Goal: Find specific page/section: Find specific page/section

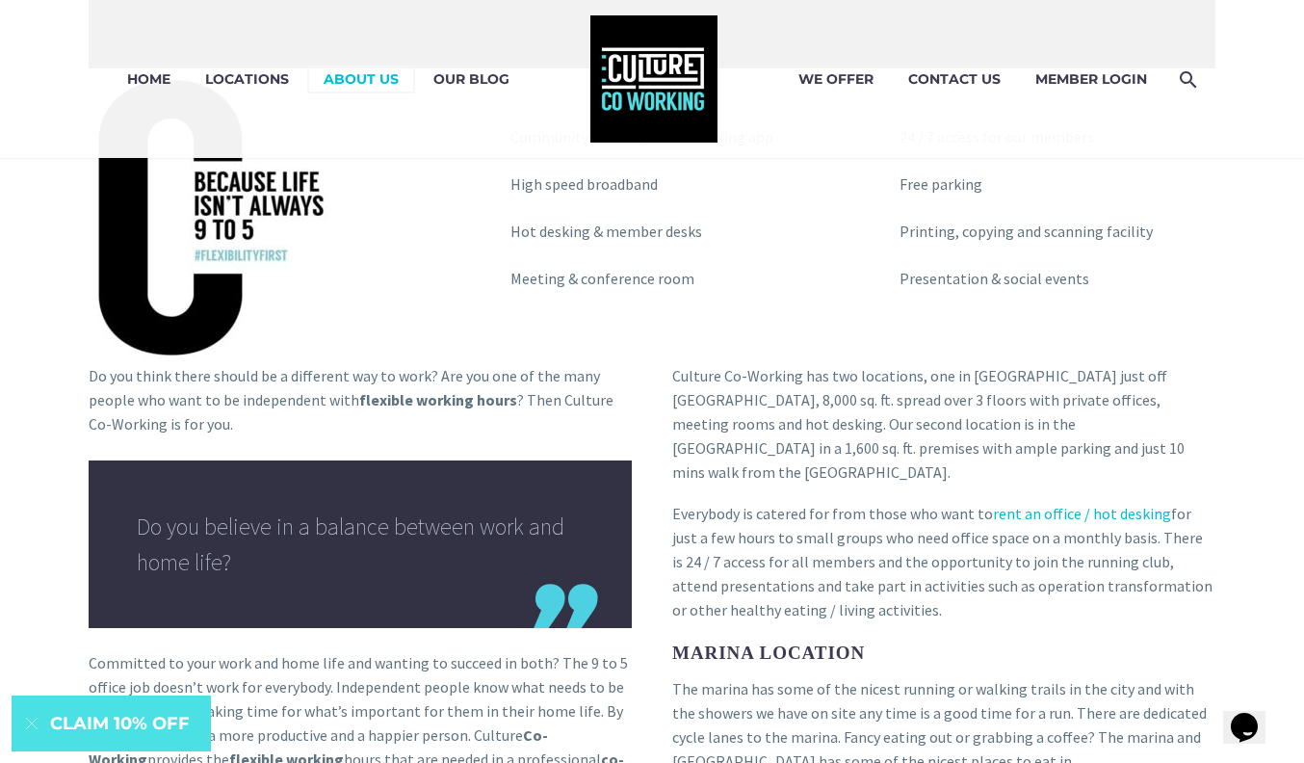
scroll to position [1335, 0]
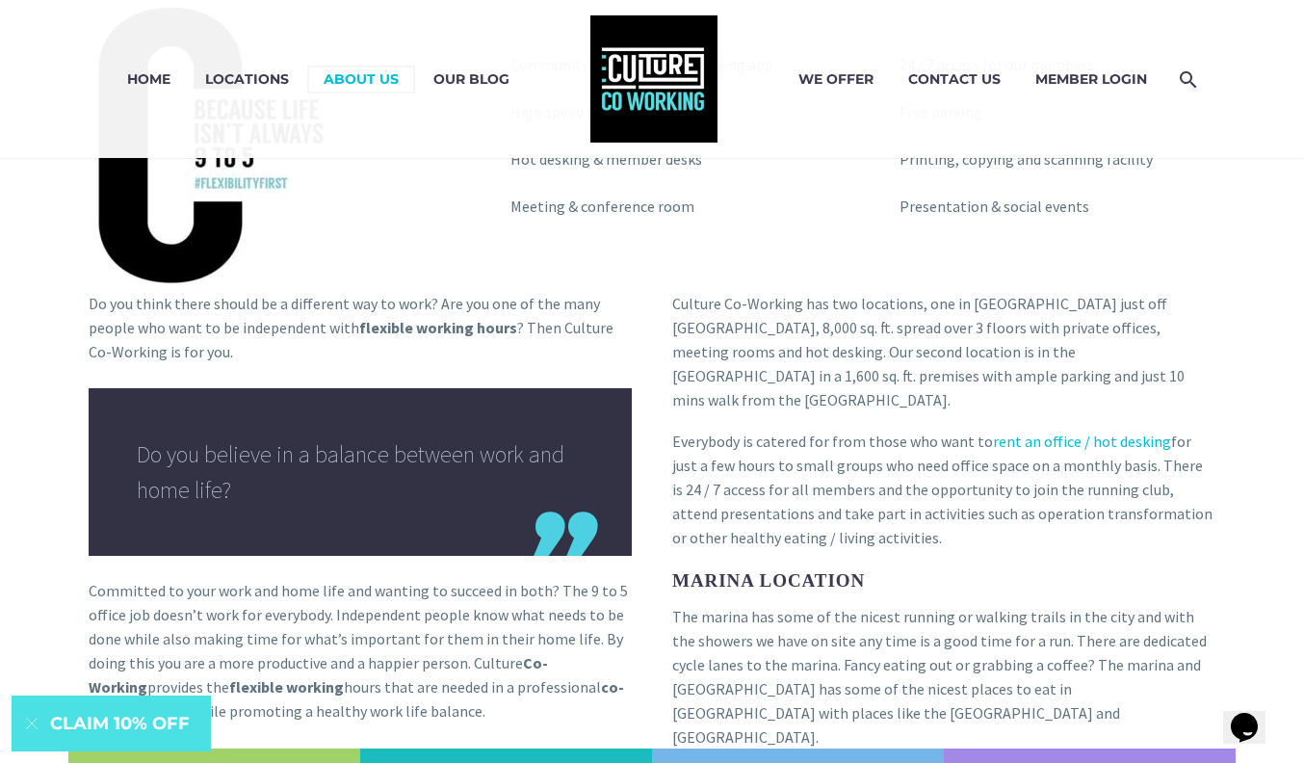
click at [1177, 309] on p "Culture Co-Working has two locations, one in [GEOGRAPHIC_DATA] just off [GEOGRA…" at bounding box center [943, 352] width 543 height 120
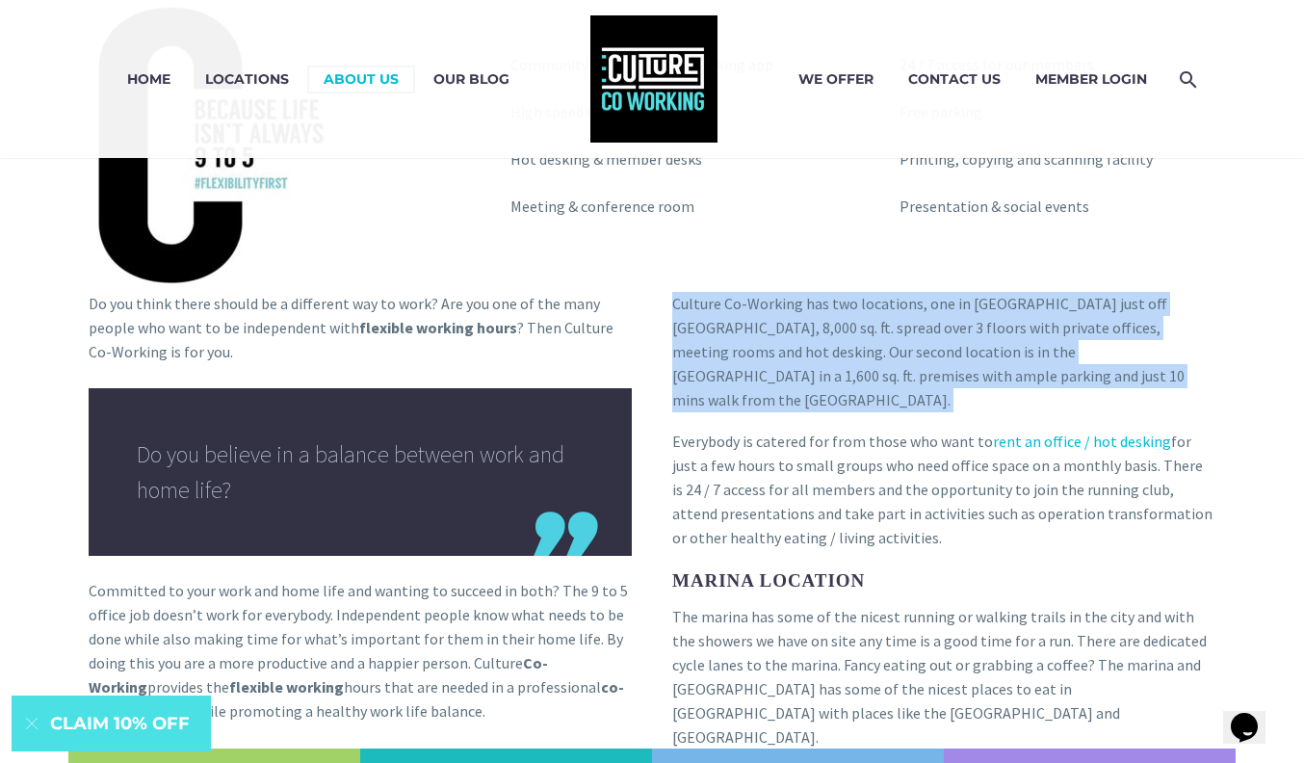
click at [1177, 309] on p "Culture Co-Working has two locations, one in [GEOGRAPHIC_DATA] just off [GEOGRA…" at bounding box center [943, 352] width 543 height 120
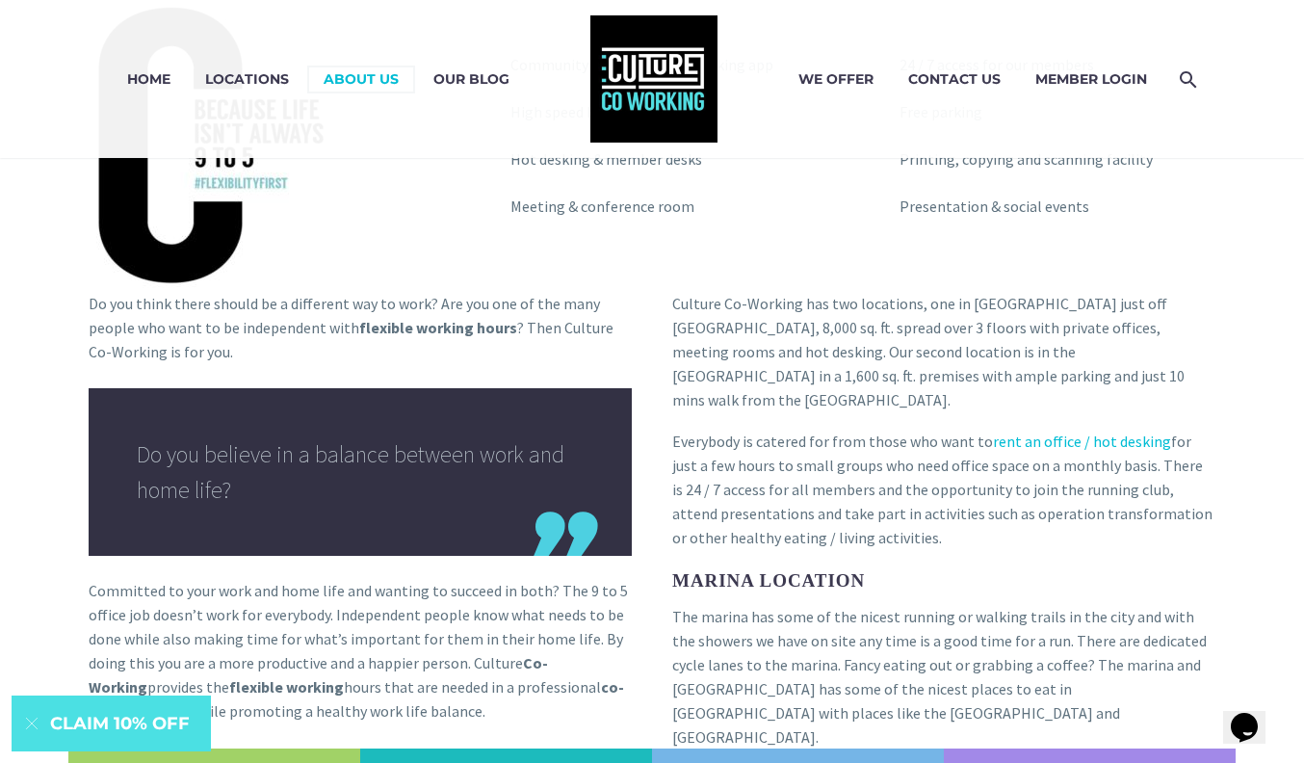
click at [459, 302] on p "Do you think there should be a different way to work? Are you one of the many p…" at bounding box center [360, 328] width 543 height 72
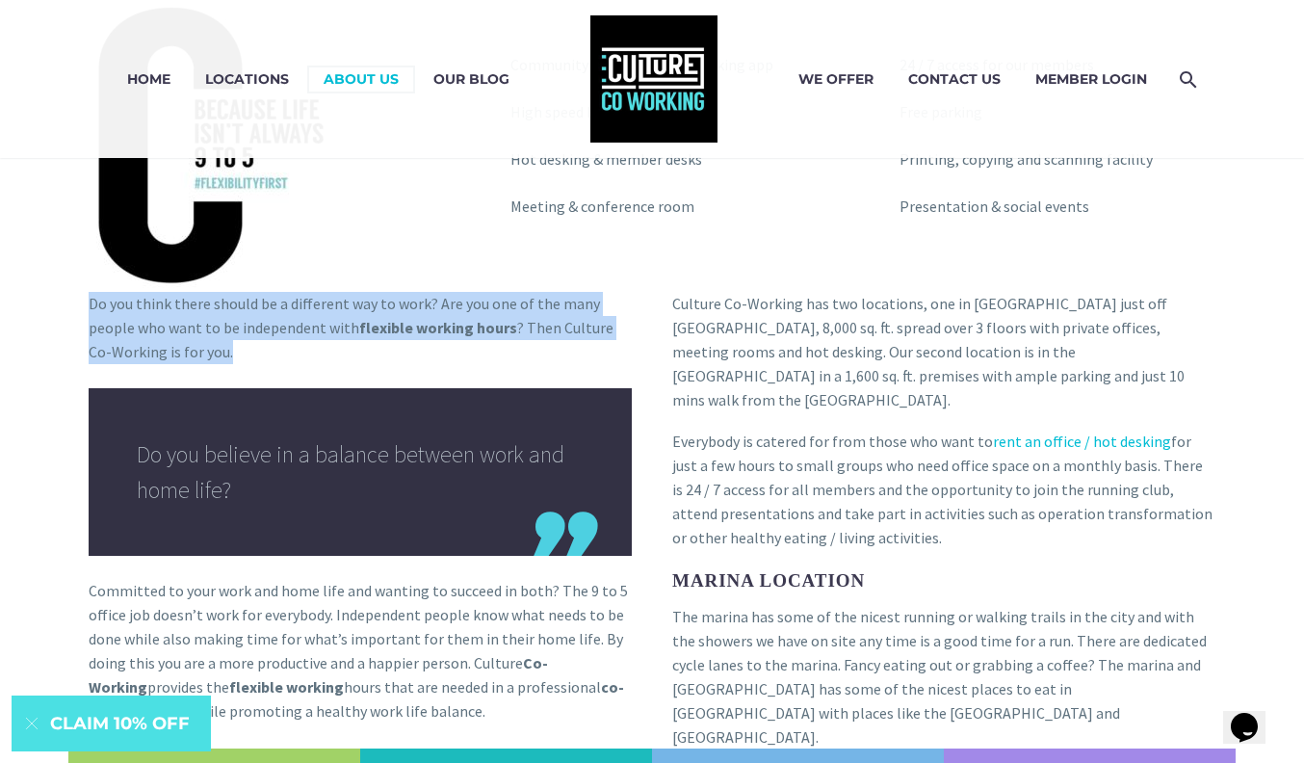
click at [459, 302] on p "Do you think there should be a different way to work? Are you one of the many p…" at bounding box center [360, 328] width 543 height 72
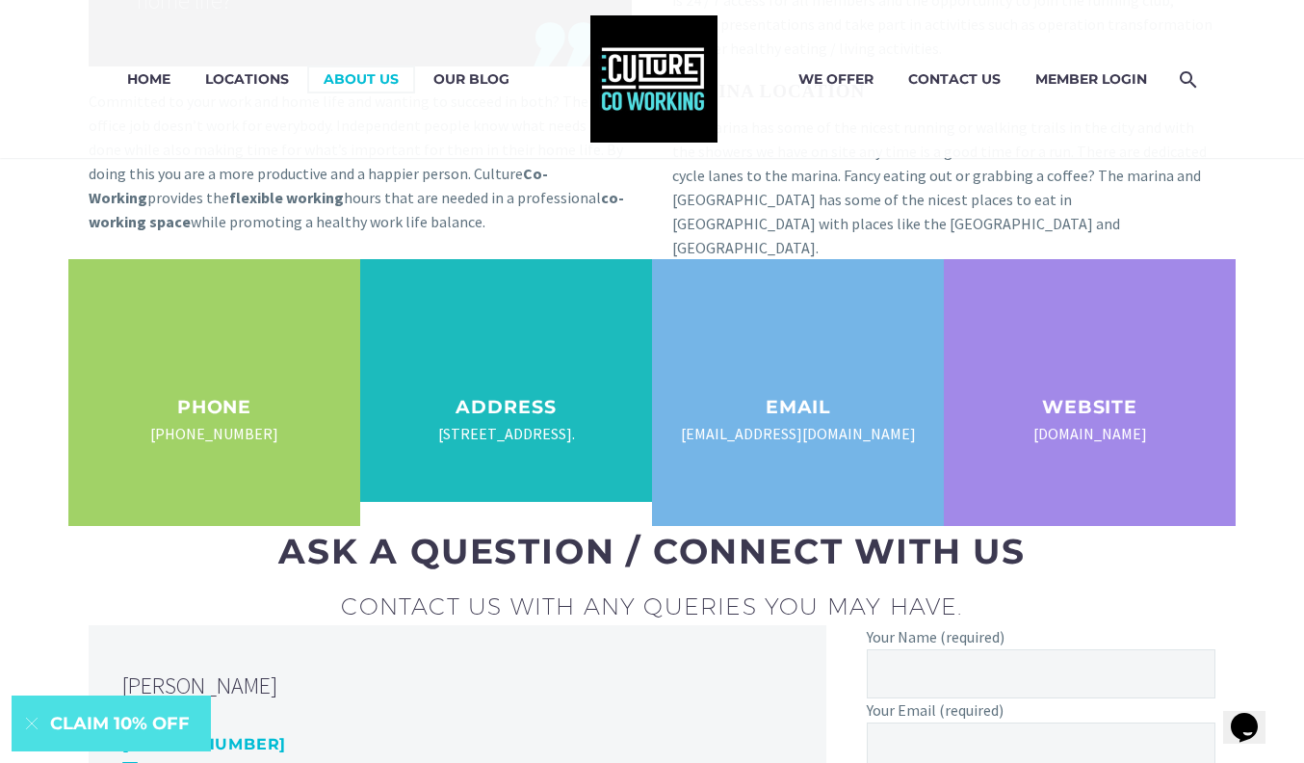
scroll to position [2027, 0]
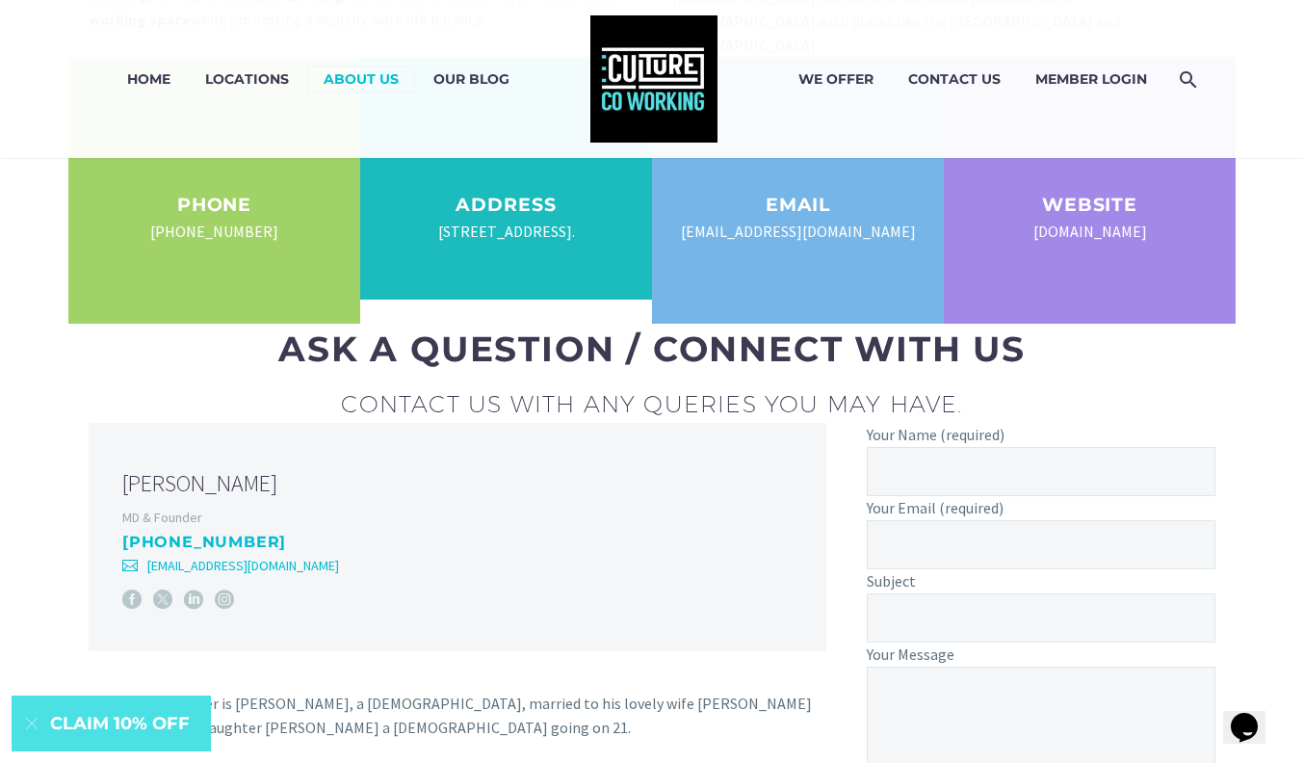
click at [443, 327] on div "ASK A QUESTION / CONNECT WITH US" at bounding box center [652, 349] width 1127 height 51
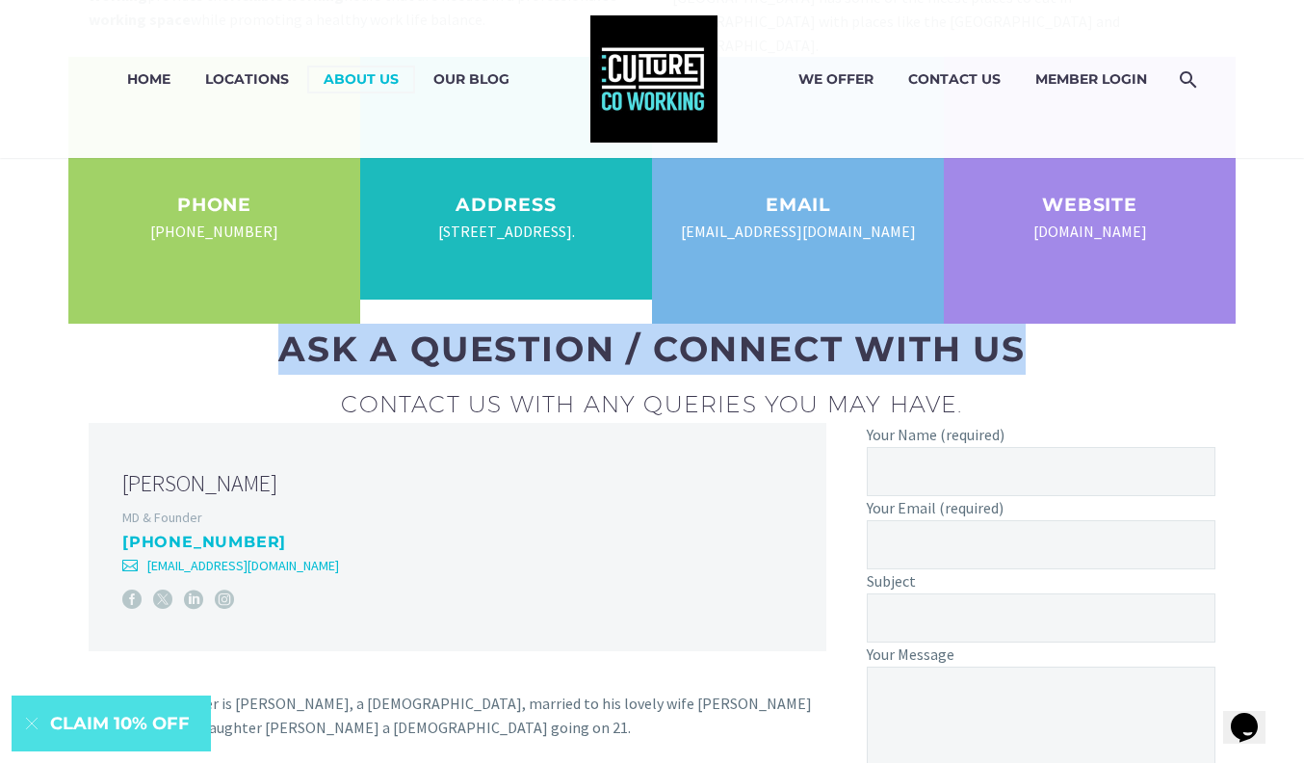
click at [443, 327] on div "ASK A QUESTION / CONNECT WITH US" at bounding box center [652, 349] width 1127 height 51
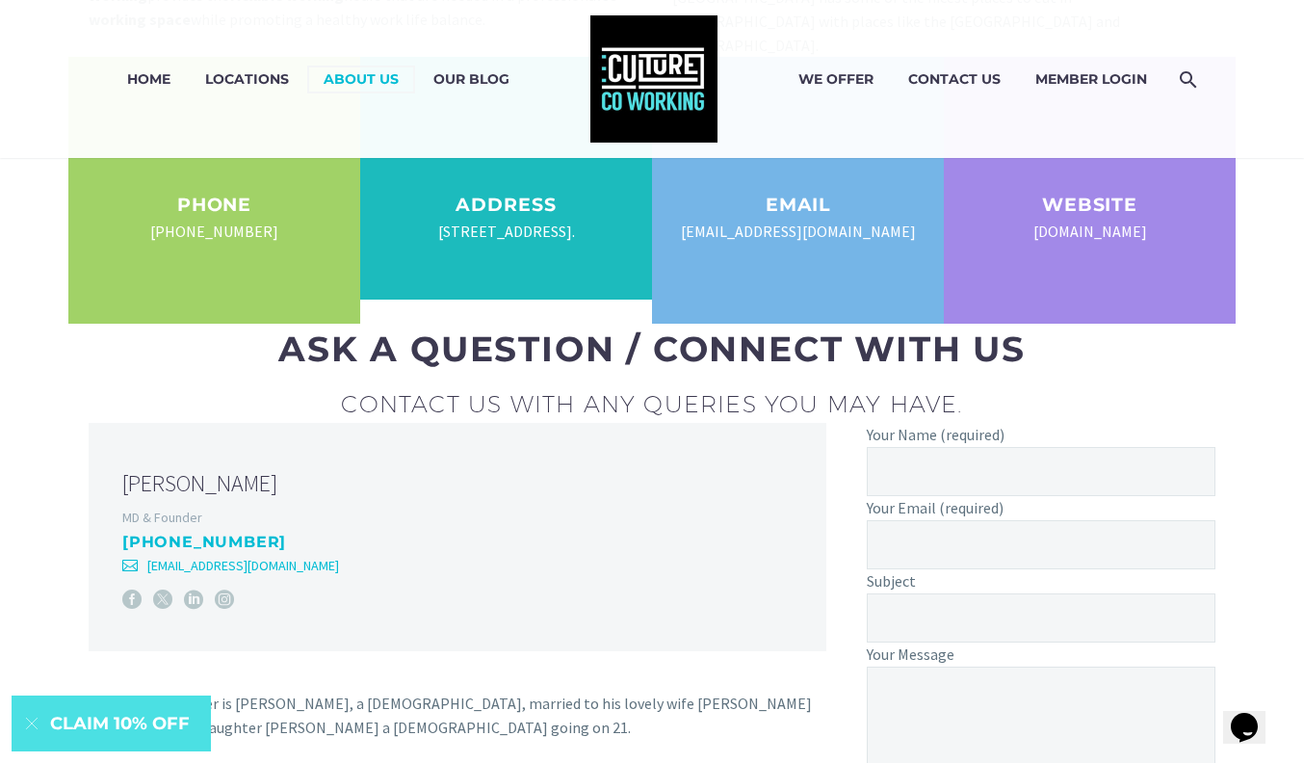
click at [428, 390] on span "Contact us with any queries you may have." at bounding box center [651, 403] width 621 height 27
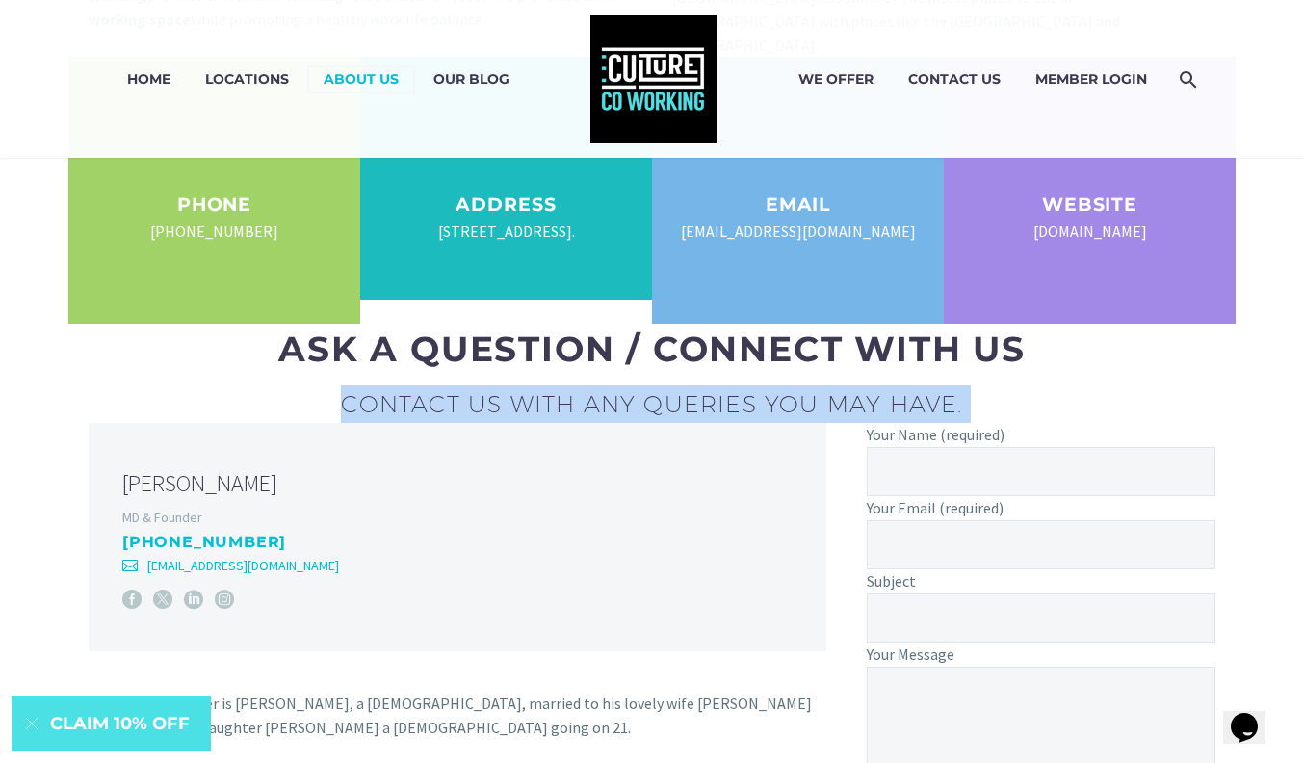
click at [428, 390] on span "Contact us with any queries you may have." at bounding box center [651, 403] width 621 height 27
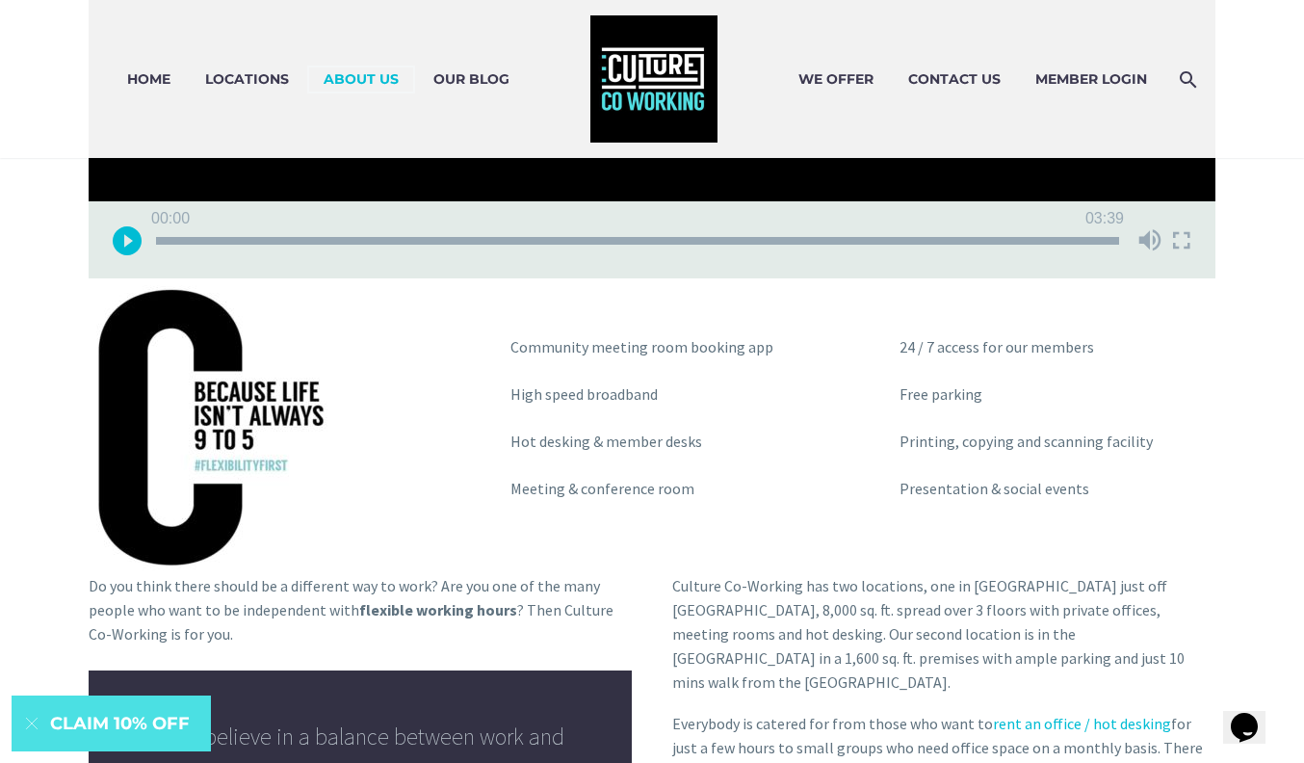
scroll to position [1113, 0]
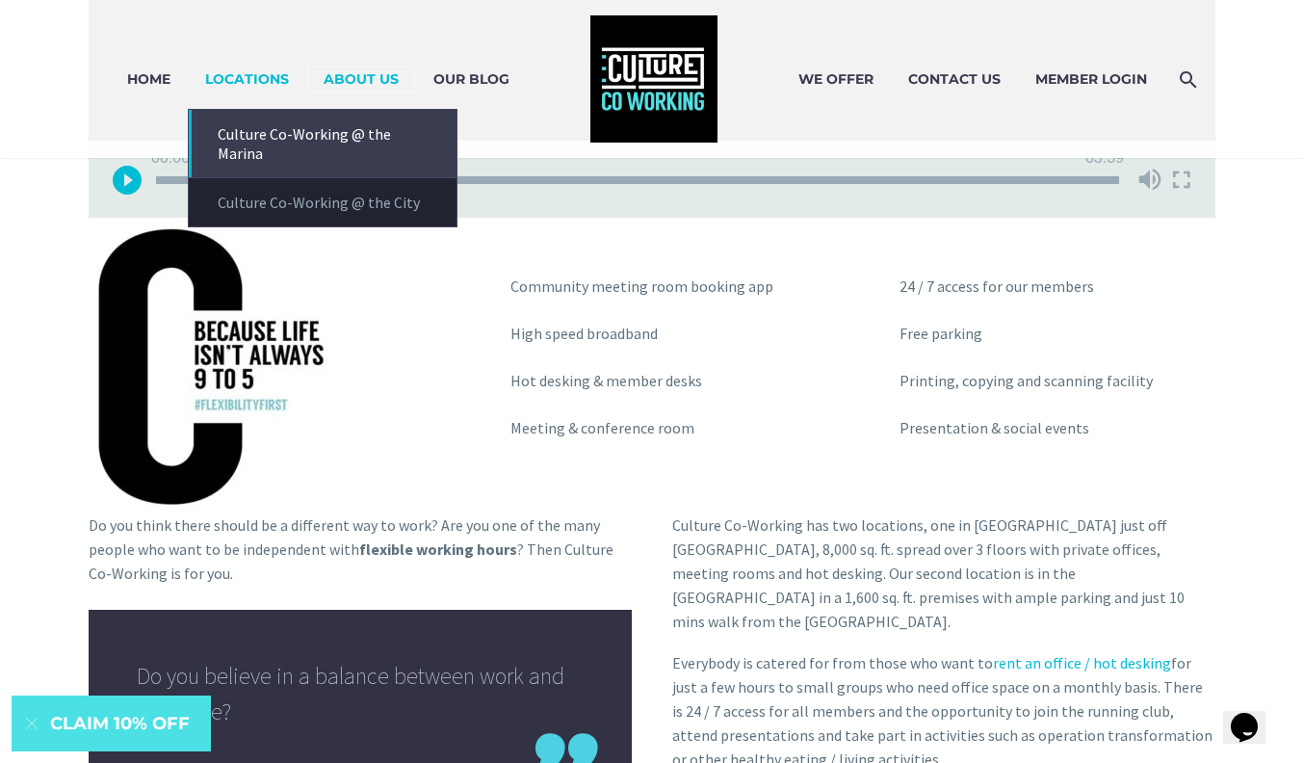
click at [259, 133] on link "Culture Co-Working @ the Marina" at bounding box center [323, 143] width 268 height 67
